Goal: Task Accomplishment & Management: Use online tool/utility

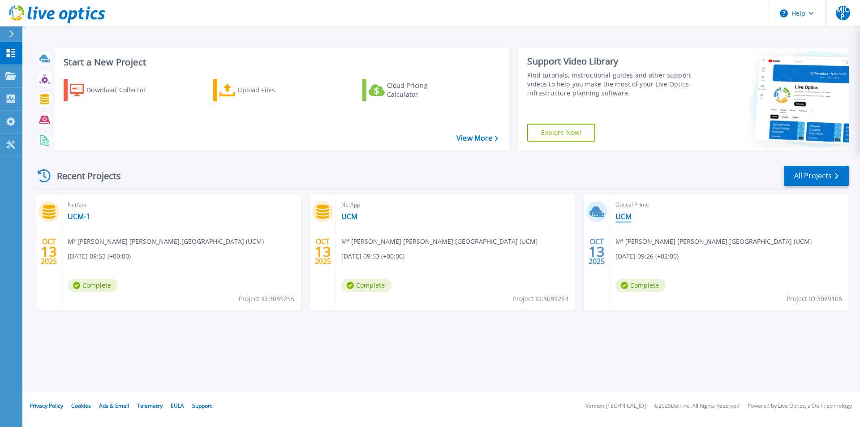
click at [624, 213] on link "UCM" at bounding box center [623, 216] width 16 height 9
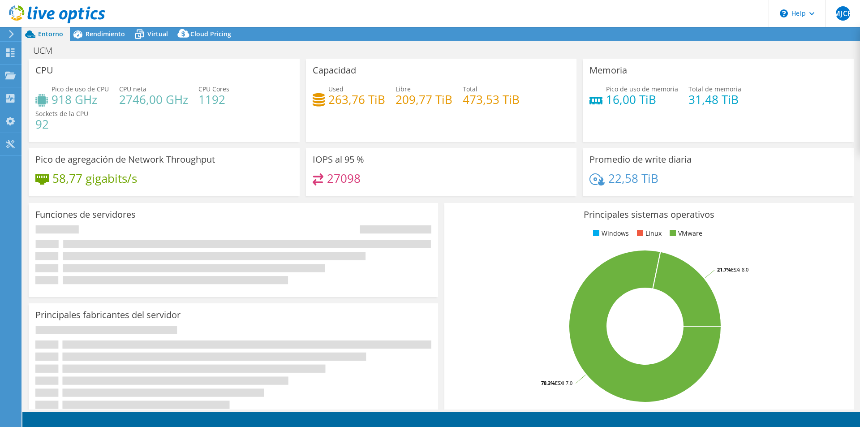
select select "USD"
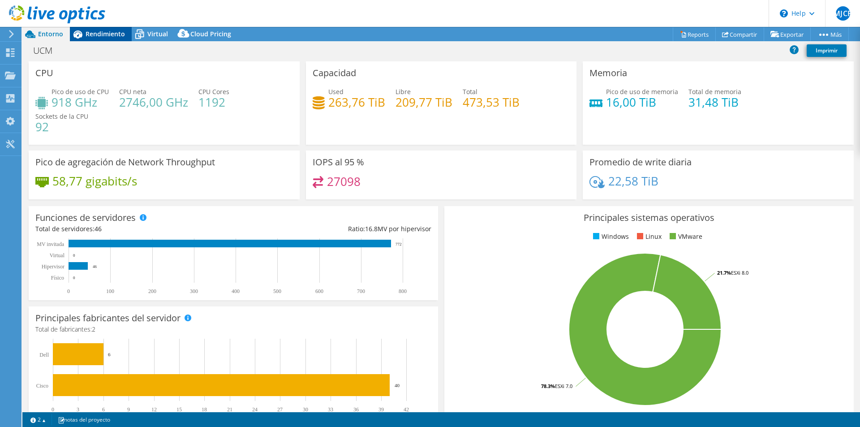
click at [98, 35] on span "Rendimiento" at bounding box center [105, 34] width 39 height 9
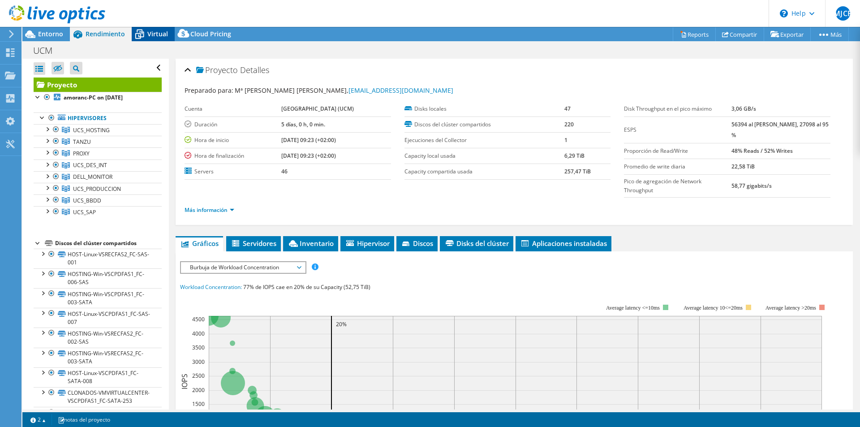
click at [148, 31] on span "Virtual" at bounding box center [157, 34] width 21 height 9
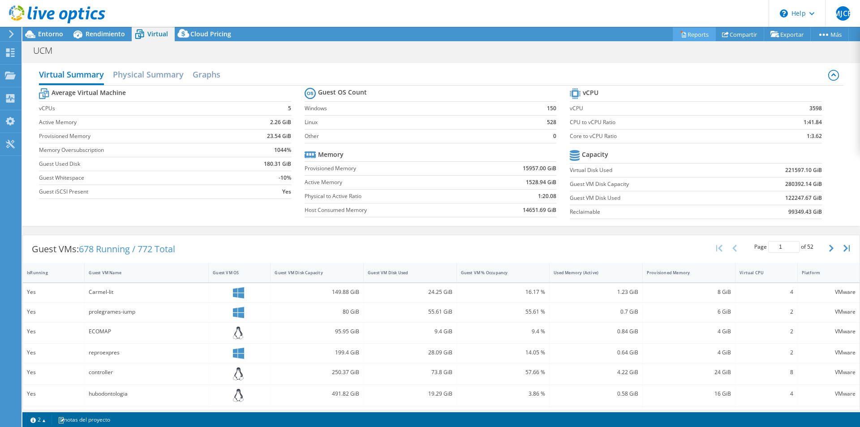
click at [699, 37] on link "Reports" at bounding box center [694, 34] width 43 height 14
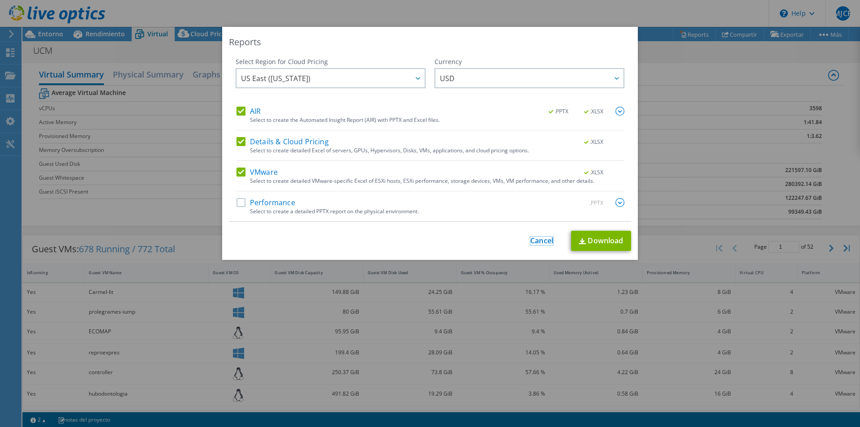
click at [538, 241] on link "Cancel" at bounding box center [541, 241] width 23 height 9
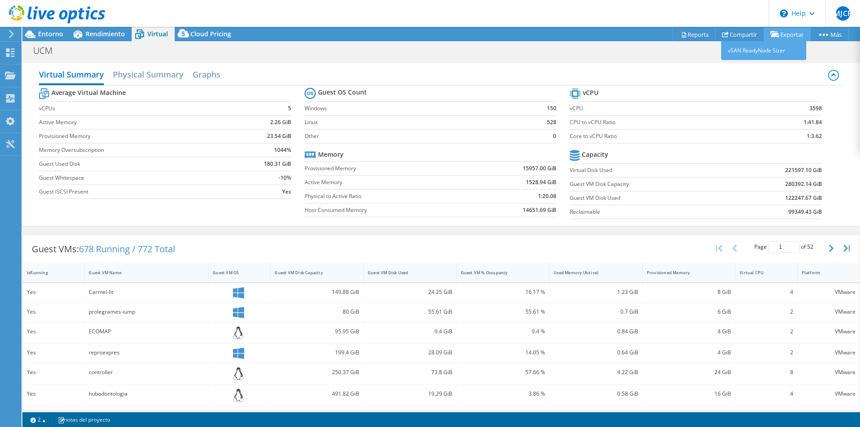
click at [784, 34] on link "Exportar" at bounding box center [787, 34] width 47 height 14
